Goal: Information Seeking & Learning: Learn about a topic

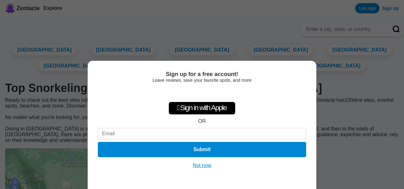
click at [206, 168] on button "Not now" at bounding box center [202, 165] width 23 height 6
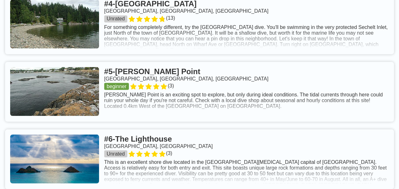
scroll to position [603, 0]
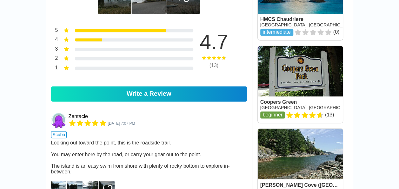
scroll to position [445, 0]
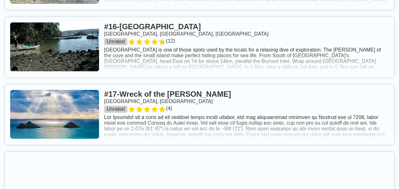
scroll to position [1461, 0]
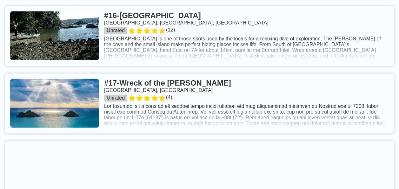
click at [176, 133] on link at bounding box center [199, 103] width 389 height 60
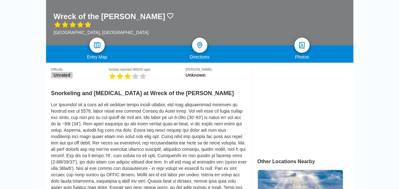
scroll to position [95, 0]
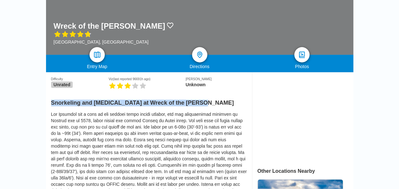
drag, startPoint x: 199, startPoint y: 104, endPoint x: 50, endPoint y: 105, distance: 149.3
copy h2 "Snorkeling and Scuba Diving at Wreck of the Gertrude"
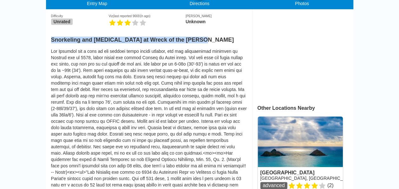
scroll to position [159, 0]
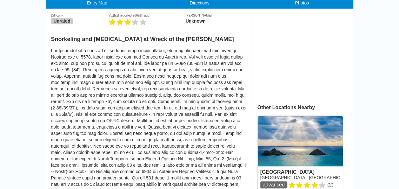
click at [165, 154] on div at bounding box center [149, 171] width 196 height 248
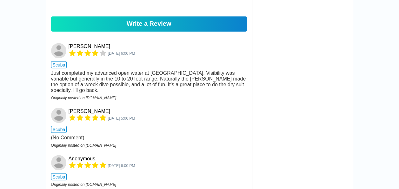
scroll to position [540, 0]
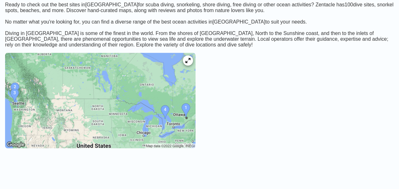
scroll to position [127, 0]
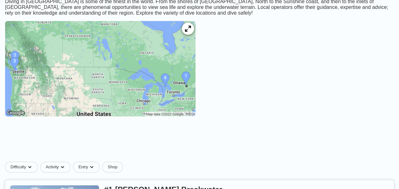
click at [191, 32] on icon at bounding box center [188, 29] width 6 height 6
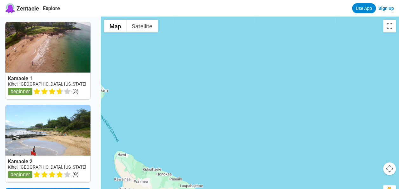
drag, startPoint x: 305, startPoint y: 96, endPoint x: 62, endPoint y: 71, distance: 244.0
click at [66, 71] on div "Kamaole 1 Kihei, [GEOGRAPHIC_DATA], [US_STATE] beginner ( 3 ) Kamaole 2 Kihei, …" at bounding box center [199, 111] width 399 height 189
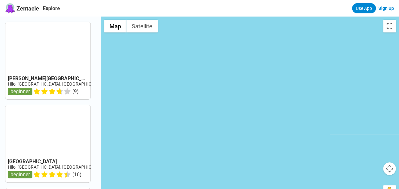
drag, startPoint x: 352, startPoint y: 96, endPoint x: 132, endPoint y: 103, distance: 219.3
click at [133, 103] on div at bounding box center [250, 111] width 298 height 189
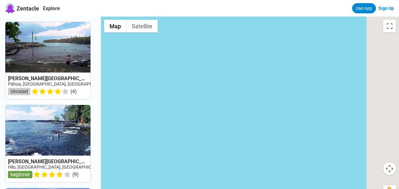
drag, startPoint x: 318, startPoint y: 105, endPoint x: 225, endPoint y: 119, distance: 93.8
click at [227, 119] on div at bounding box center [250, 111] width 298 height 189
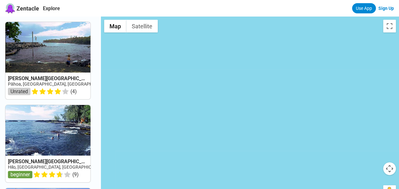
drag, startPoint x: 386, startPoint y: 151, endPoint x: 245, endPoint y: 139, distance: 141.5
click at [245, 139] on div at bounding box center [250, 111] width 298 height 189
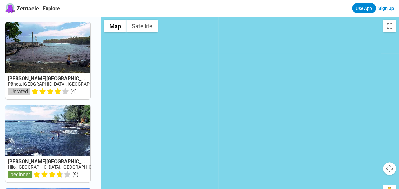
drag, startPoint x: 333, startPoint y: 159, endPoint x: 322, endPoint y: 116, distance: 44.7
click at [322, 116] on div at bounding box center [250, 111] width 298 height 189
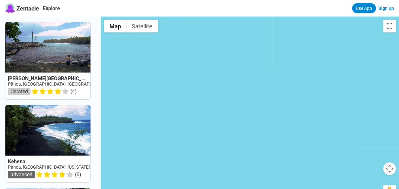
drag, startPoint x: 293, startPoint y: 108, endPoint x: 218, endPoint y: 152, distance: 87.4
click at [219, 152] on div at bounding box center [250, 111] width 298 height 189
drag, startPoint x: 352, startPoint y: 96, endPoint x: 165, endPoint y: 106, distance: 187.0
click at [165, 106] on div at bounding box center [250, 111] width 298 height 189
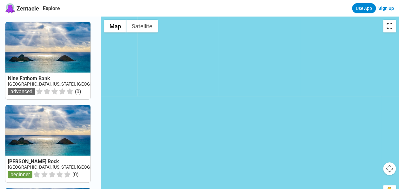
drag, startPoint x: 390, startPoint y: 27, endPoint x: 391, endPoint y: 51, distance: 23.5
click at [390, 27] on button "Toggle fullscreen view" at bounding box center [389, 26] width 13 height 13
click at [394, 176] on div at bounding box center [250, 111] width 298 height 189
click at [388, 167] on button "Map camera controls" at bounding box center [389, 168] width 13 height 13
drag, startPoint x: 267, startPoint y: 133, endPoint x: 71, endPoint y: 71, distance: 206.0
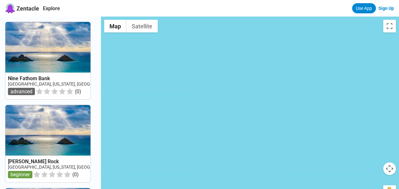
click at [73, 71] on div "Nine Fathom Bank [GEOGRAPHIC_DATA], [US_STATE], [GEOGRAPHIC_DATA], [GEOGRAPHIC_…" at bounding box center [199, 111] width 399 height 189
drag, startPoint x: 345, startPoint y: 118, endPoint x: 0, endPoint y: 120, distance: 344.6
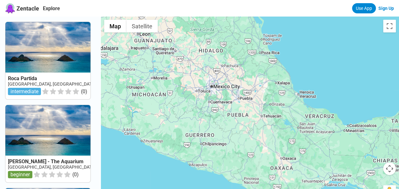
drag, startPoint x: 300, startPoint y: 128, endPoint x: 336, endPoint y: 128, distance: 35.9
click at [336, 128] on div at bounding box center [250, 111] width 298 height 189
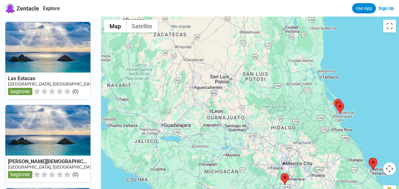
drag, startPoint x: 264, startPoint y: 80, endPoint x: 339, endPoint y: 152, distance: 104.7
click at [339, 152] on div at bounding box center [250, 111] width 298 height 189
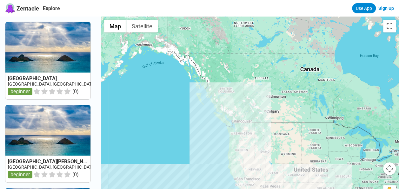
drag, startPoint x: 280, startPoint y: 70, endPoint x: 289, endPoint y: 166, distance: 96.6
click at [289, 166] on div "Las Estacas" at bounding box center [250, 111] width 298 height 189
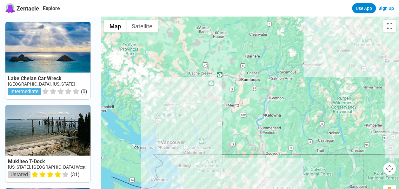
drag, startPoint x: 340, startPoint y: 86, endPoint x: 299, endPoint y: 176, distance: 98.6
click at [300, 176] on div "Las Estacas" at bounding box center [250, 111] width 298 height 189
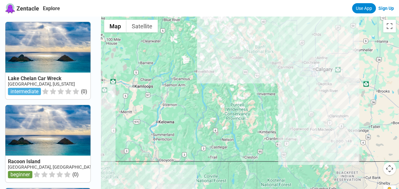
drag, startPoint x: 350, startPoint y: 133, endPoint x: 251, endPoint y: 140, distance: 99.4
click at [251, 140] on div "Las Estacas" at bounding box center [250, 111] width 298 height 189
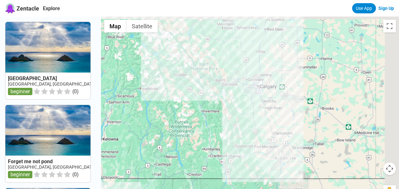
drag, startPoint x: 291, startPoint y: 121, endPoint x: 222, endPoint y: 144, distance: 72.6
click at [222, 144] on div "Las Estacas" at bounding box center [250, 111] width 298 height 189
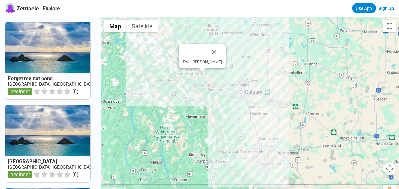
click at [205, 73] on div "Las Estacas Two [PERSON_NAME]" at bounding box center [250, 111] width 298 height 189
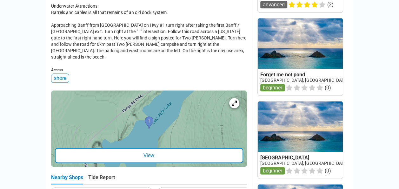
scroll to position [349, 0]
